Goal: Information Seeking & Learning: Check status

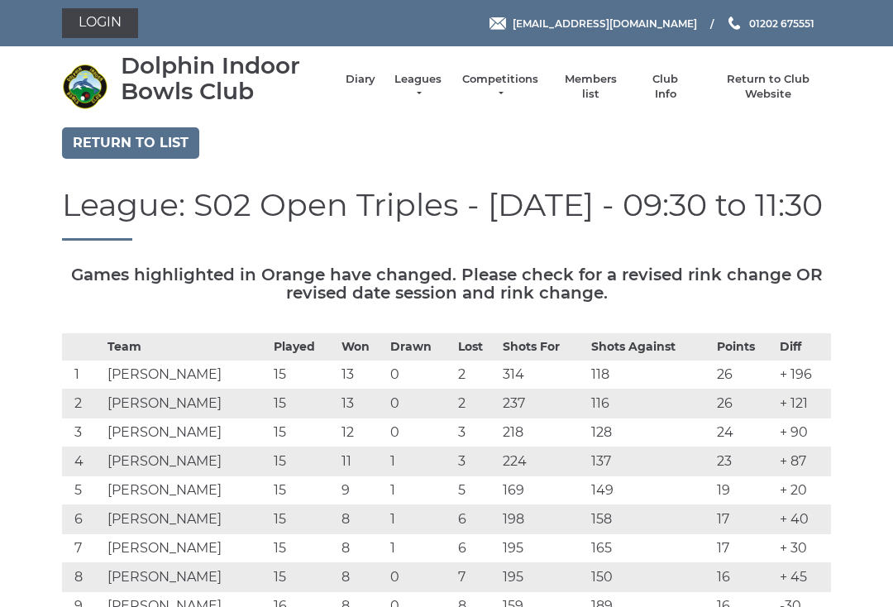
click at [360, 81] on link "Diary" at bounding box center [361, 79] width 30 height 15
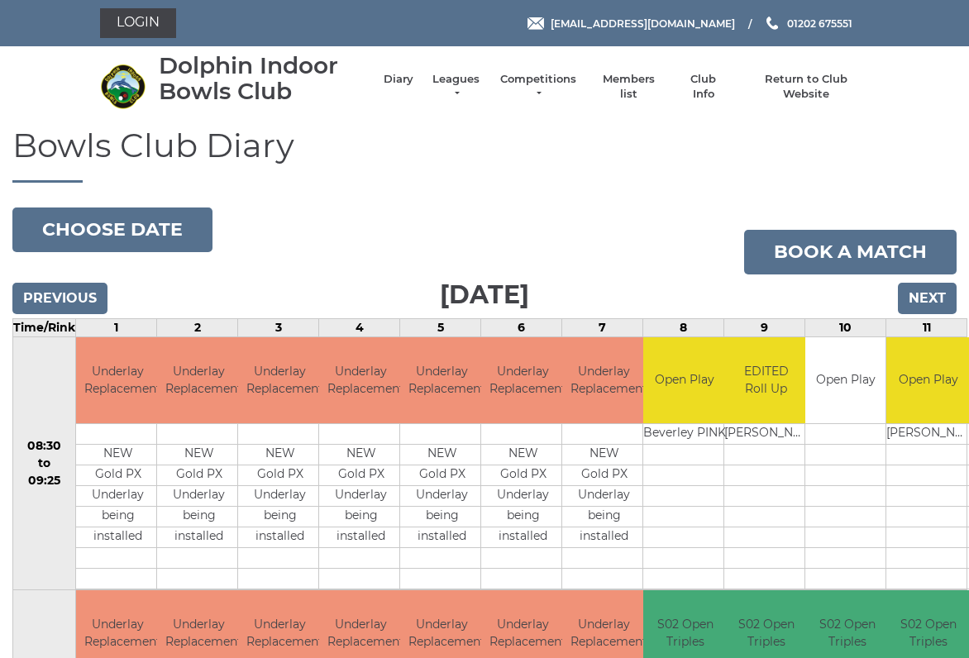
click at [928, 302] on input "Next" at bounding box center [927, 298] width 59 height 31
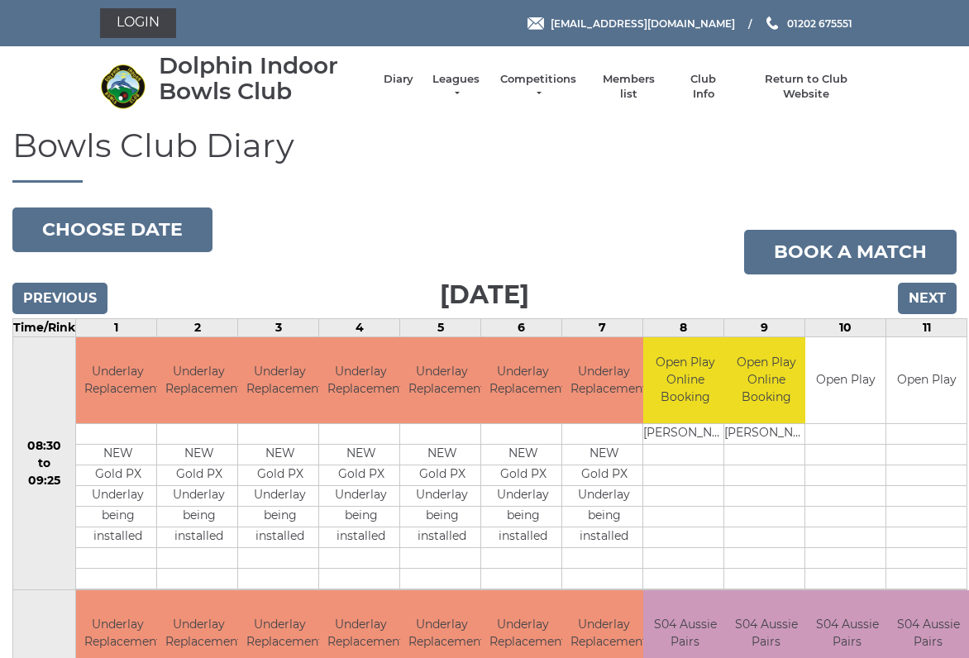
click at [931, 299] on input "Next" at bounding box center [927, 298] width 59 height 31
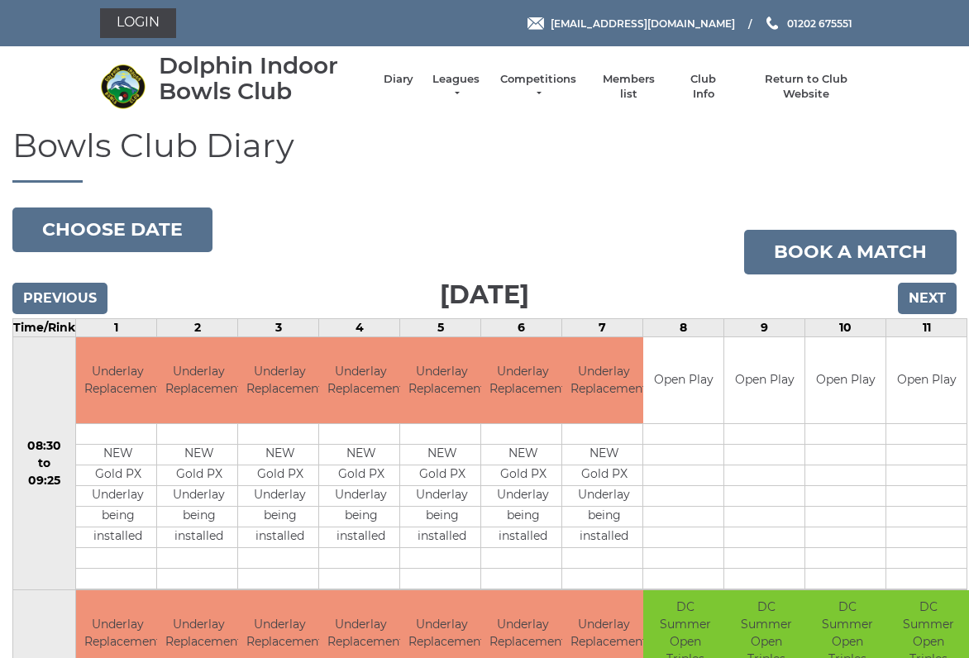
click at [933, 298] on input "Next" at bounding box center [927, 298] width 59 height 31
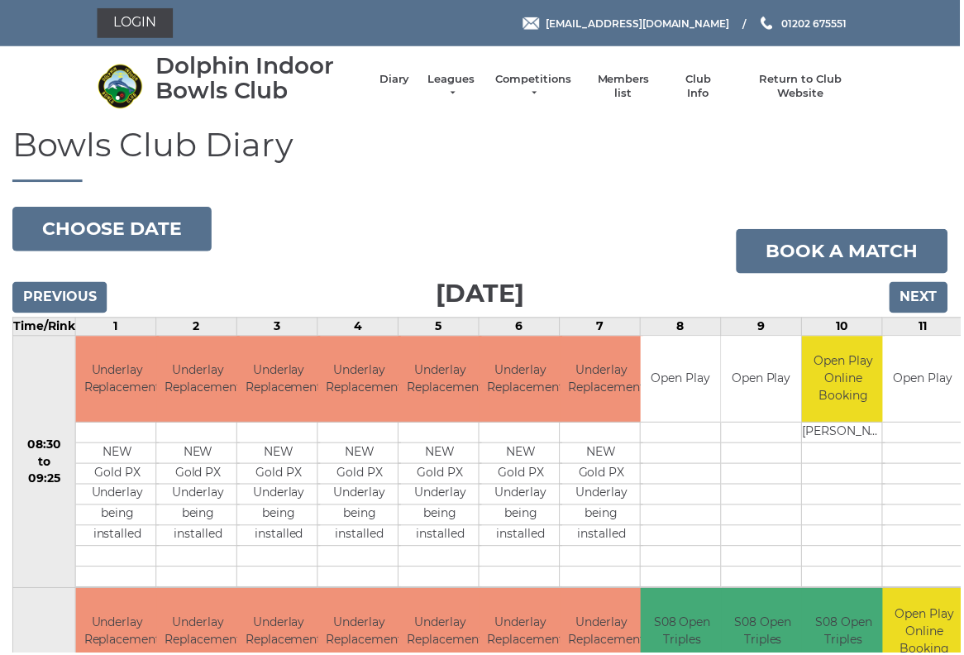
click at [931, 296] on input "Next" at bounding box center [922, 298] width 59 height 31
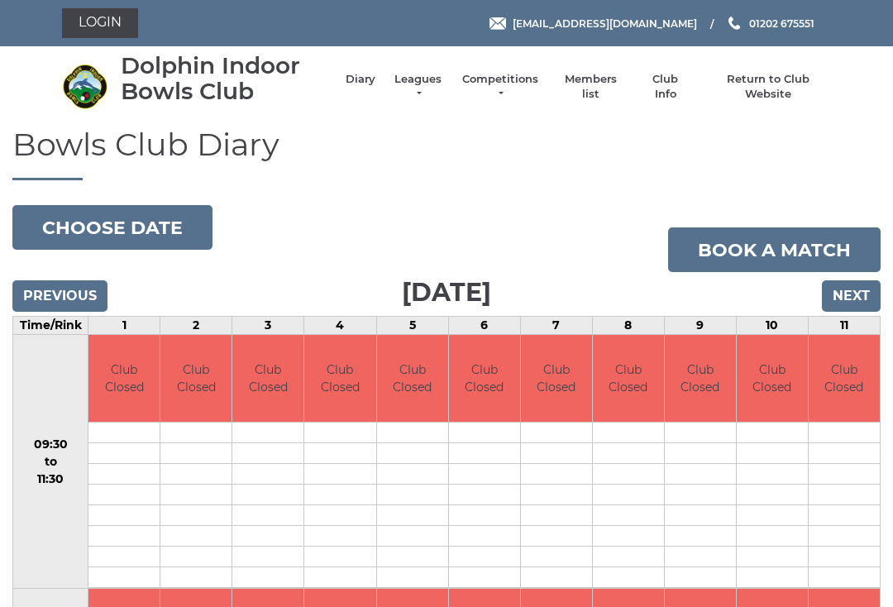
click at [862, 294] on input "Next" at bounding box center [851, 295] width 59 height 31
click at [858, 294] on input "Next" at bounding box center [851, 295] width 59 height 31
